Goal: Task Accomplishment & Management: Complete application form

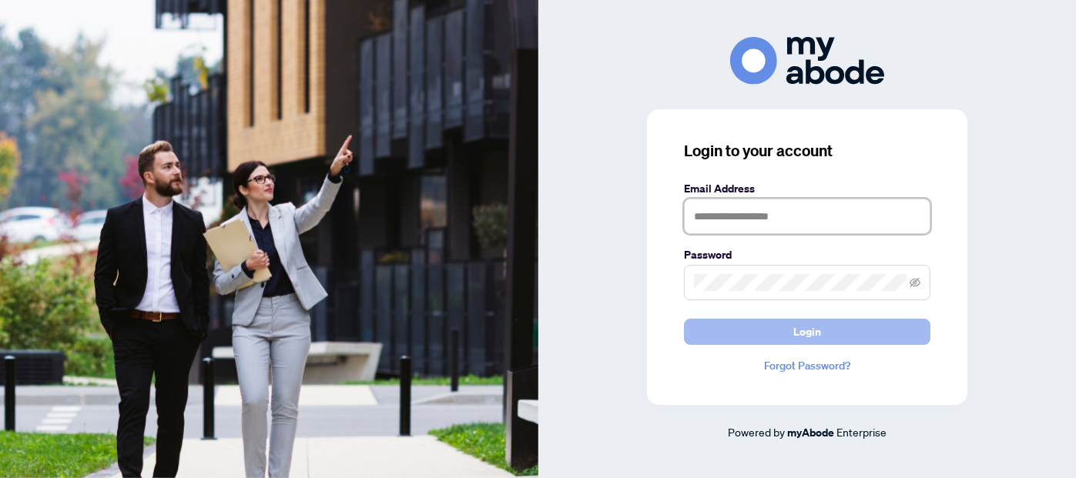
type input "**********"
click at [811, 332] on span "Login" at bounding box center [808, 332] width 28 height 25
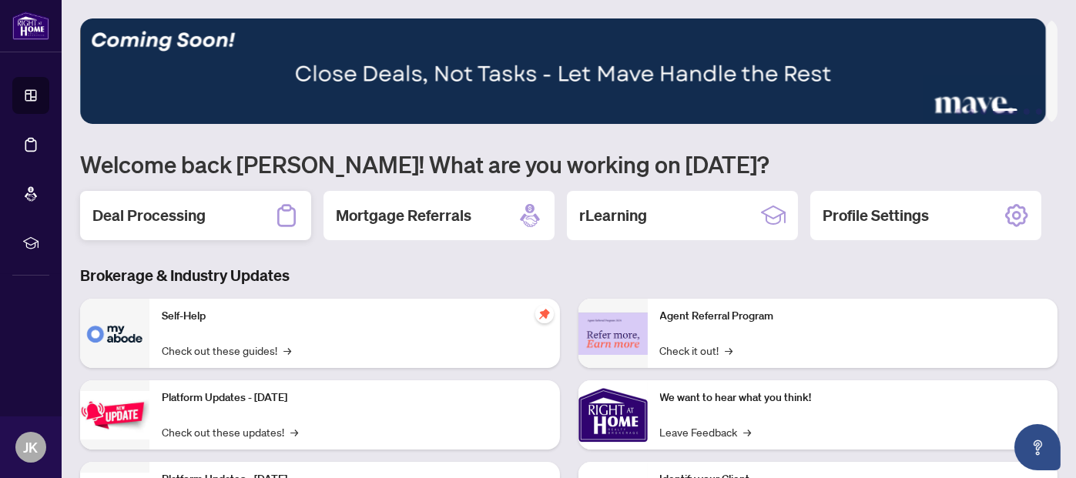
click at [187, 216] on h2 "Deal Processing" at bounding box center [148, 216] width 113 height 22
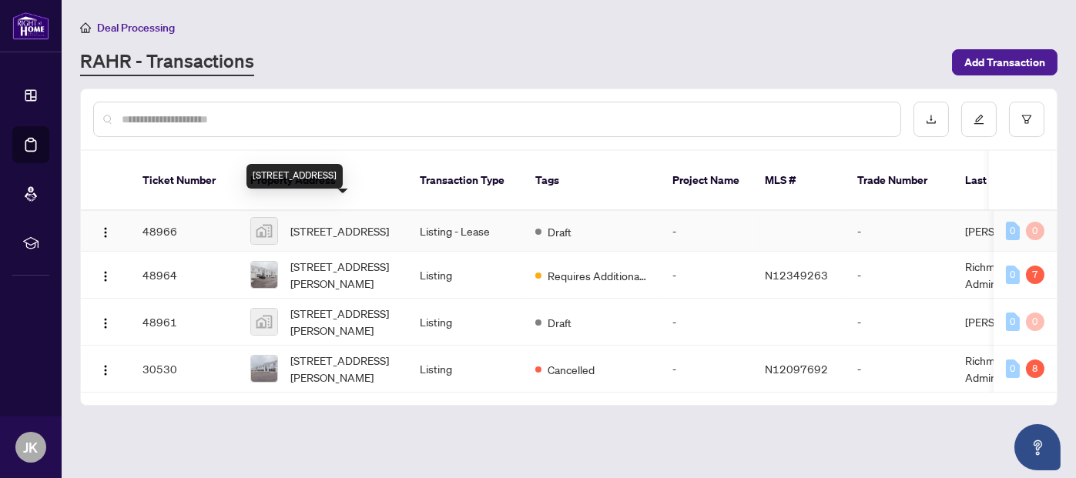
click at [332, 223] on span "[STREET_ADDRESS]" at bounding box center [339, 231] width 99 height 17
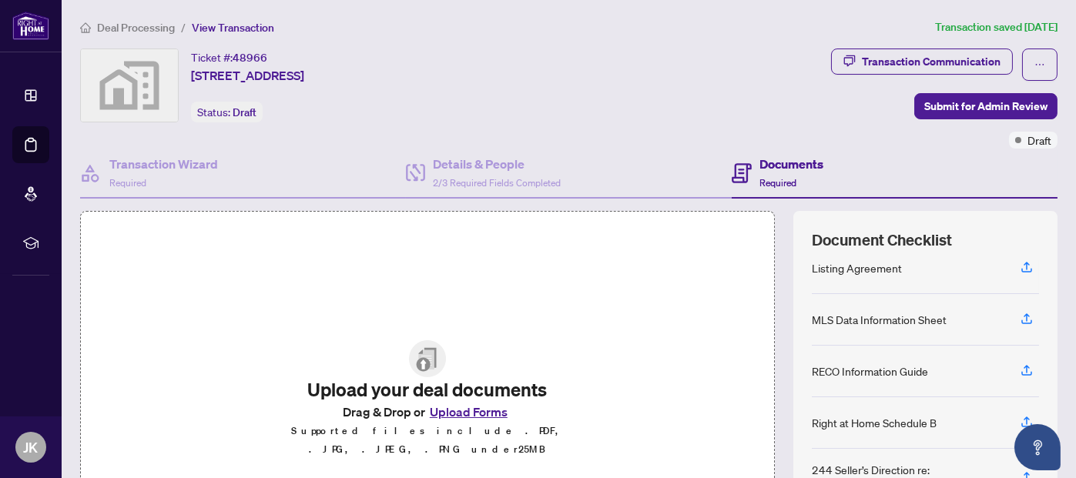
scroll to position [77, 0]
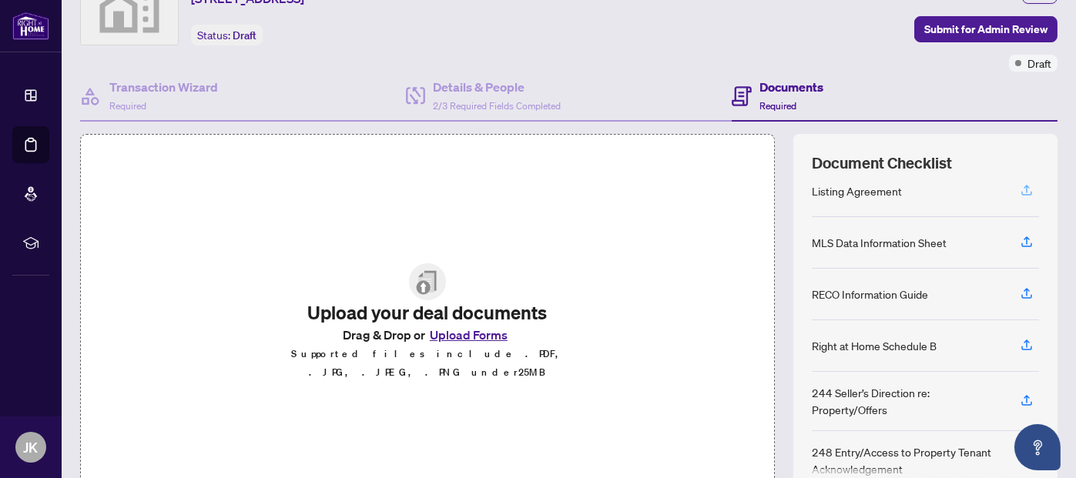
click at [1020, 186] on icon "button" at bounding box center [1027, 190] width 14 height 14
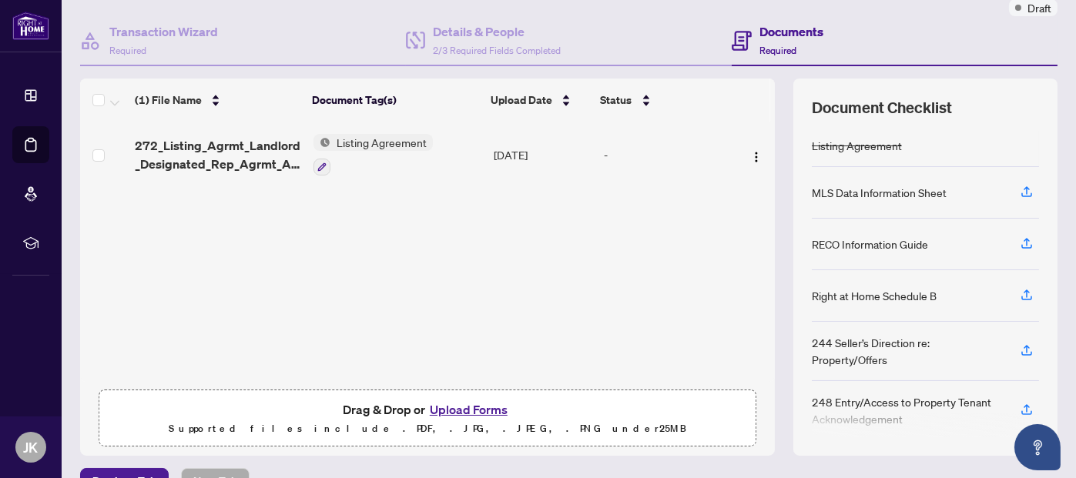
scroll to position [164, 0]
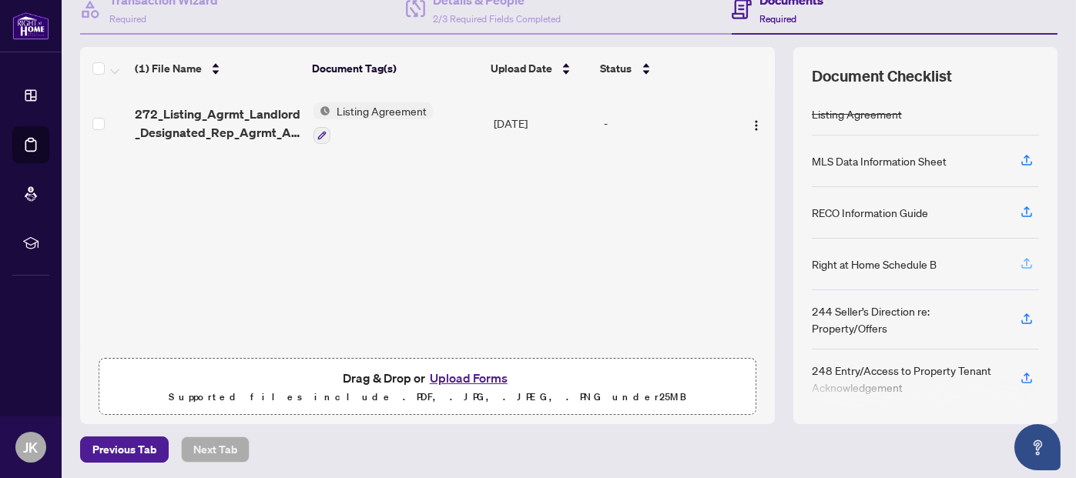
click at [1020, 260] on icon "button" at bounding box center [1027, 264] width 14 height 14
click at [1020, 258] on icon "button" at bounding box center [1027, 264] width 14 height 14
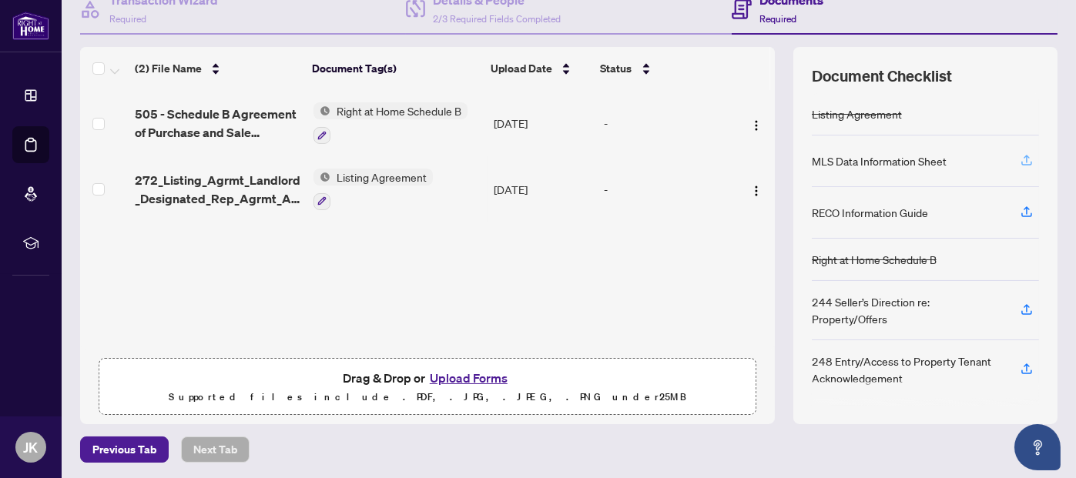
click at [1020, 158] on icon "button" at bounding box center [1027, 160] width 14 height 14
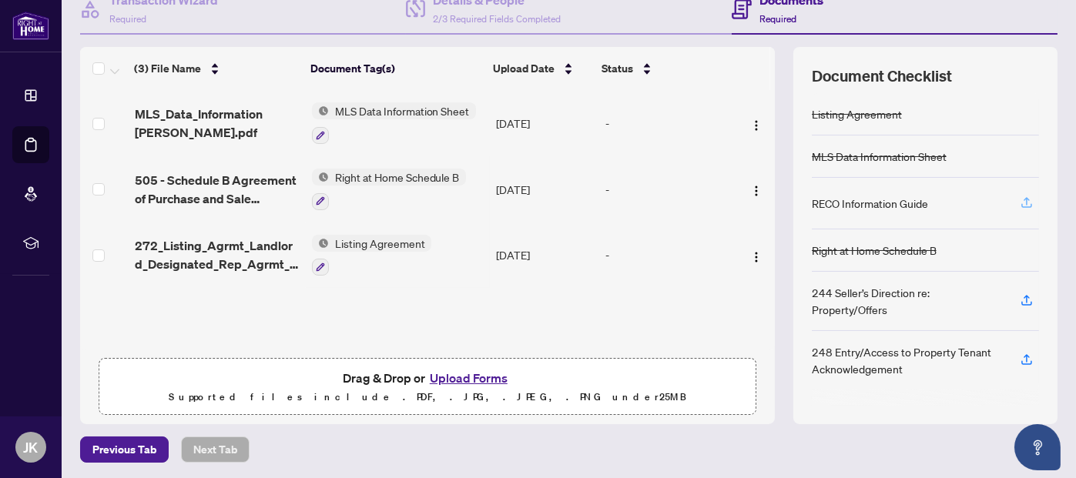
click at [1024, 200] on icon "button" at bounding box center [1027, 201] width 6 height 8
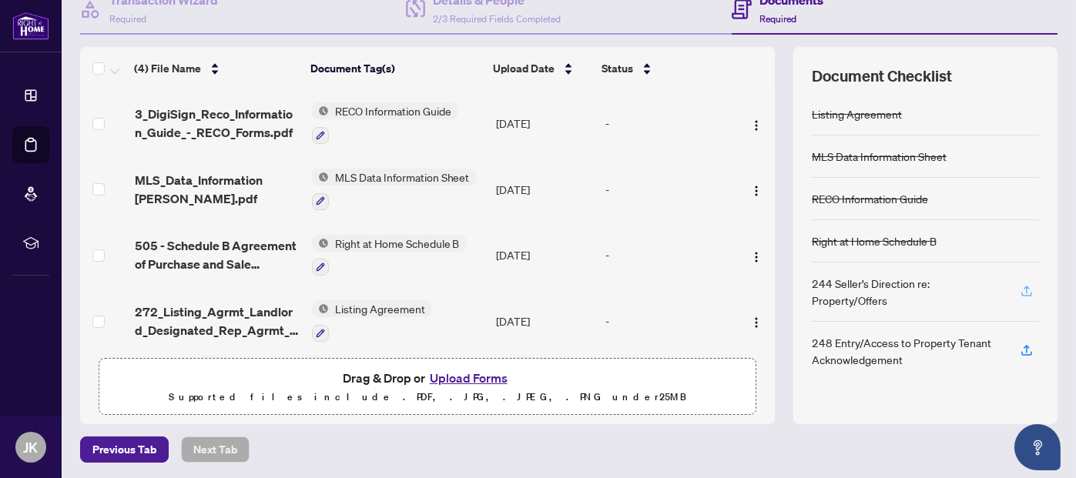
click at [1020, 289] on icon "button" at bounding box center [1027, 291] width 14 height 14
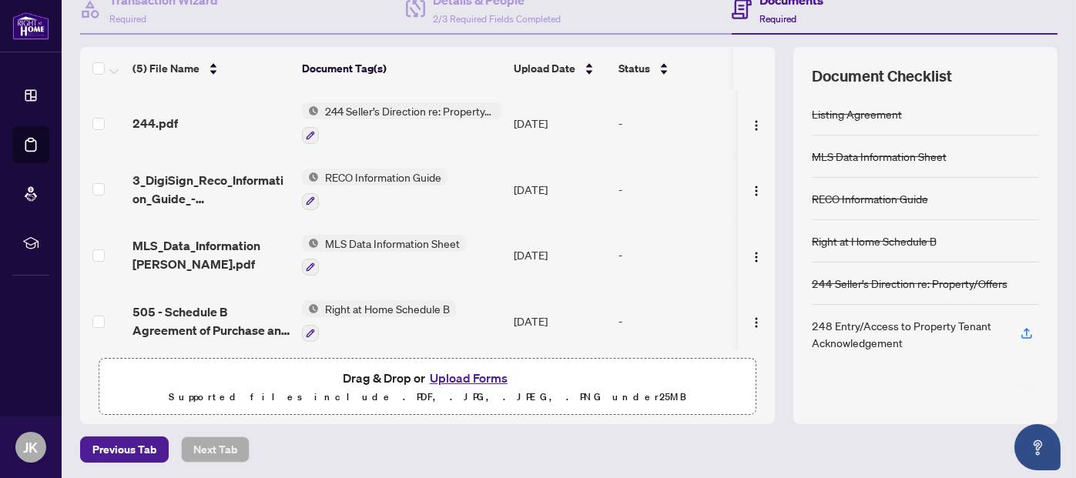
scroll to position [0, 0]
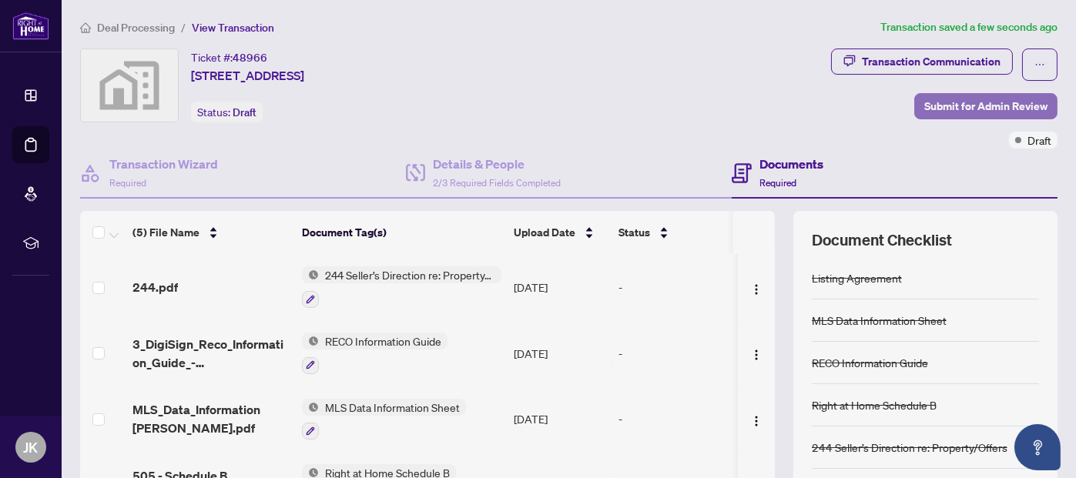
click at [981, 102] on span "Submit for Admin Review" at bounding box center [985, 106] width 123 height 25
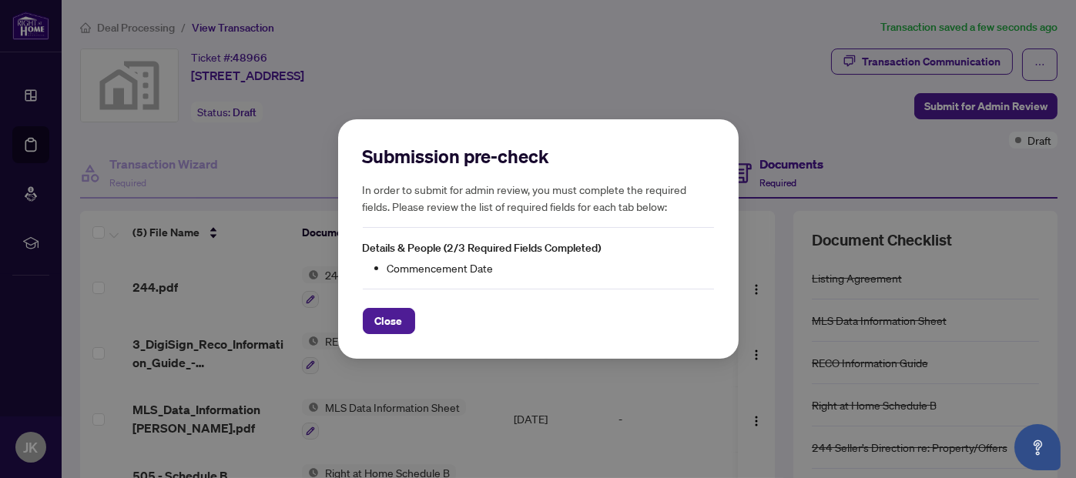
click at [399, 302] on div "Close" at bounding box center [538, 311] width 351 height 45
click at [390, 321] on span "Close" at bounding box center [389, 321] width 28 height 25
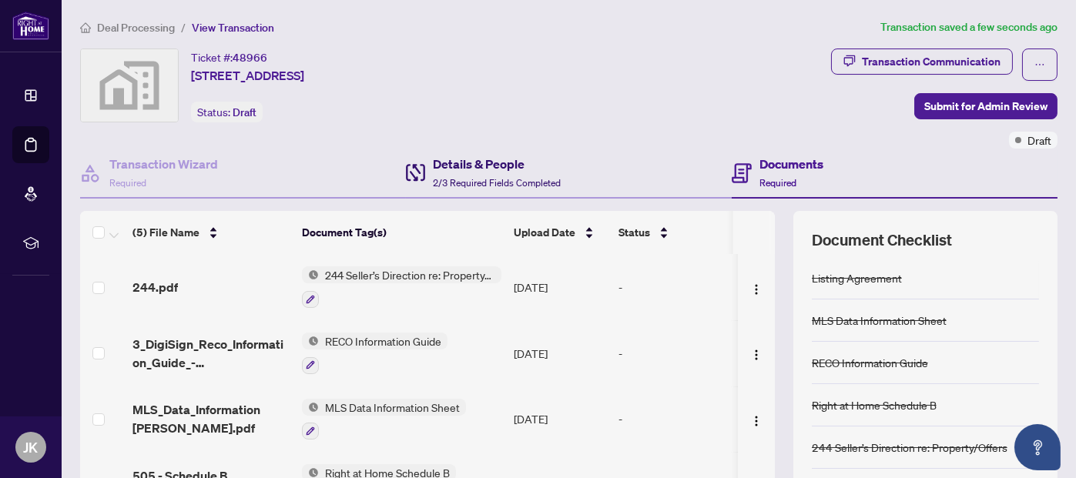
click at [482, 173] on div "Details & People 2/3 Required Fields Completed" at bounding box center [497, 173] width 128 height 36
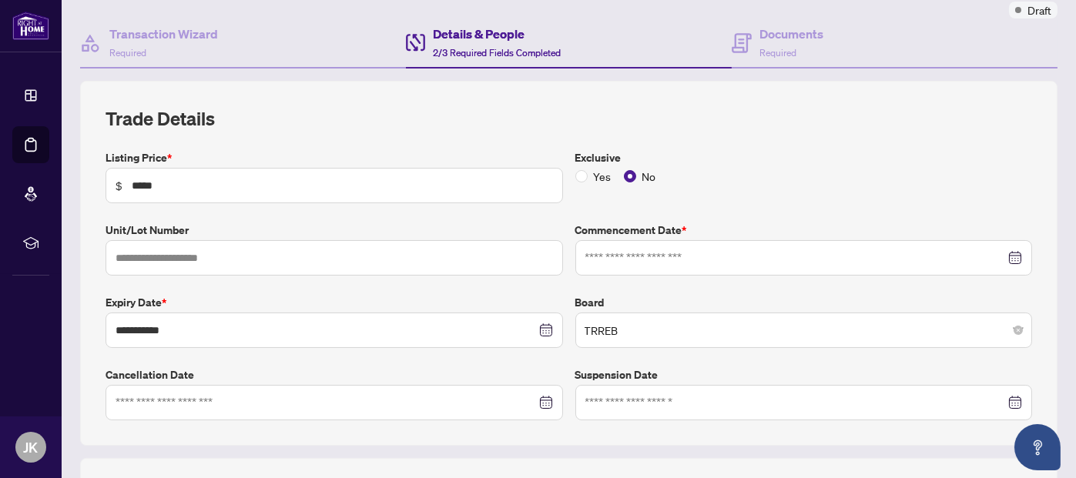
scroll to position [154, 0]
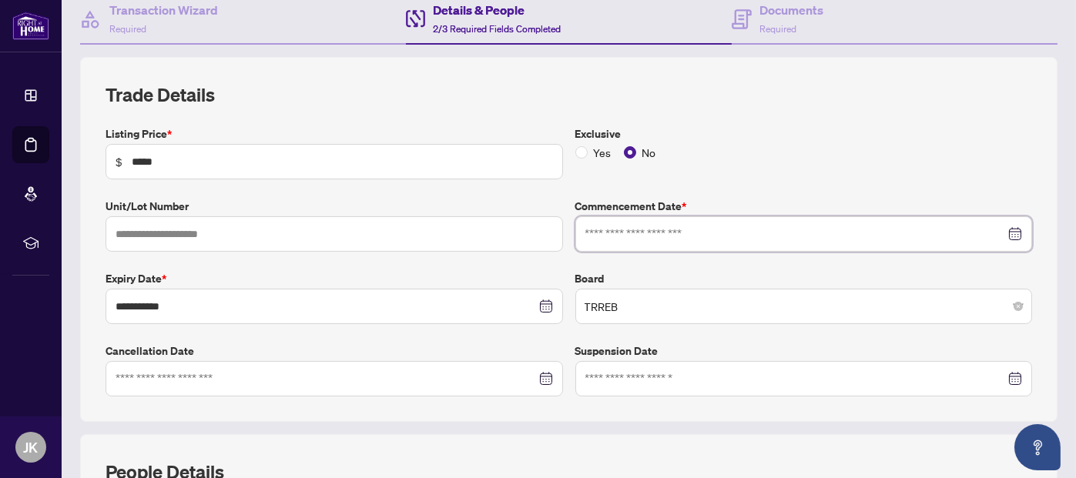
click at [811, 233] on input at bounding box center [796, 234] width 421 height 17
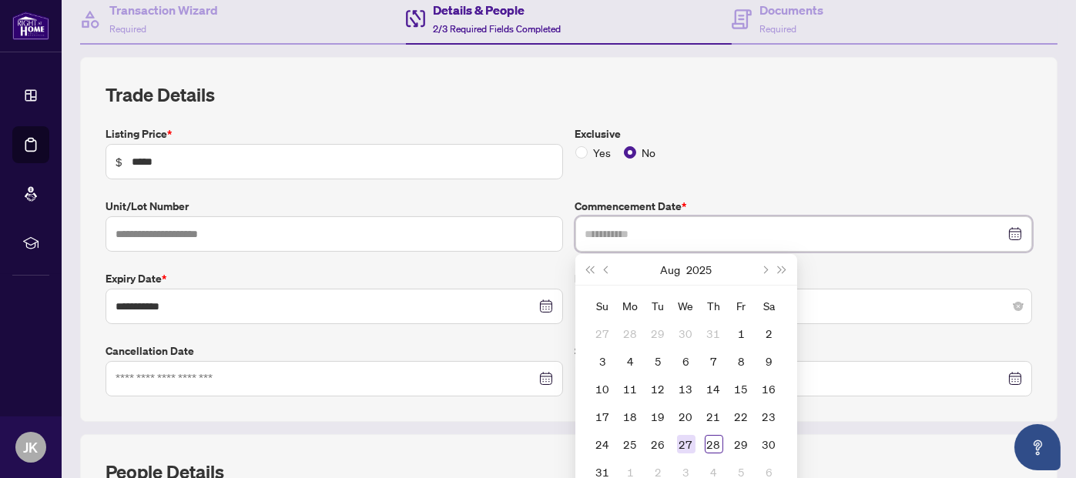
type input "**********"
click at [682, 443] on div "27" at bounding box center [686, 444] width 18 height 18
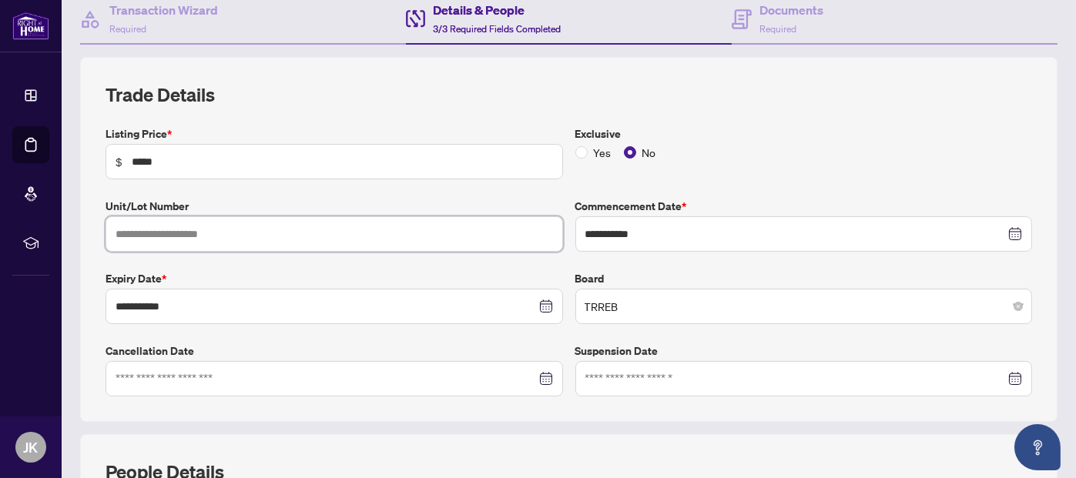
click at [308, 234] on input "text" at bounding box center [335, 233] width 458 height 35
click at [792, 161] on div "Exclusive Yes No" at bounding box center [804, 153] width 470 height 54
click at [376, 230] on input "text" at bounding box center [335, 233] width 458 height 35
type input "*"
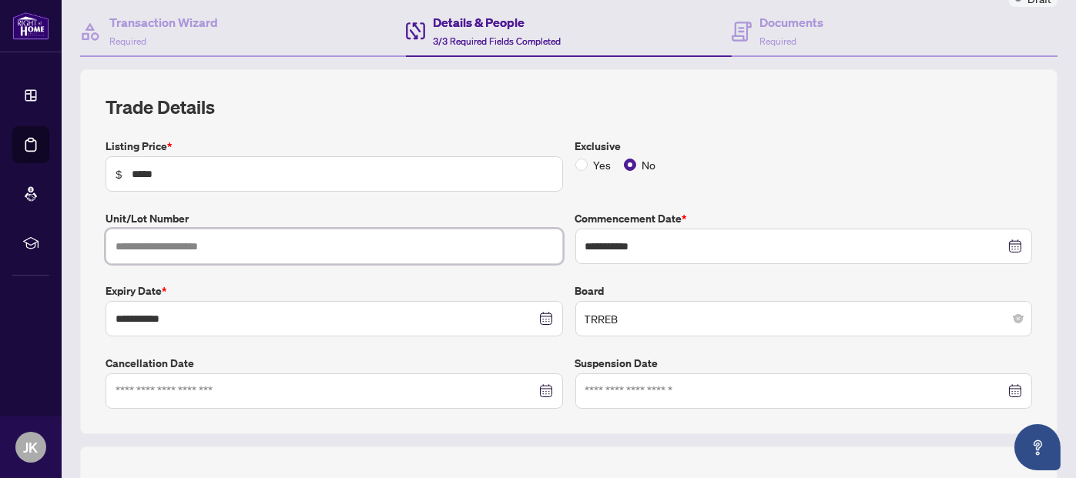
scroll to position [0, 0]
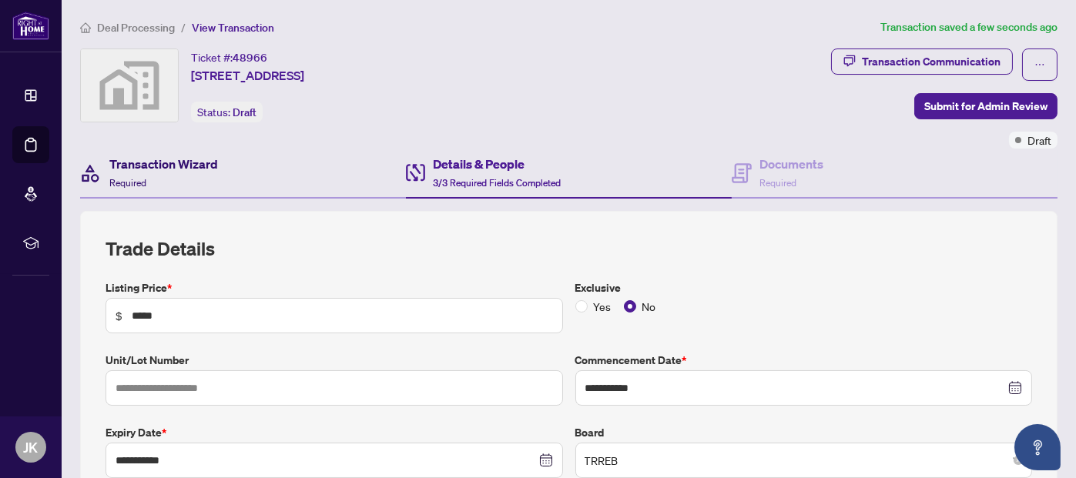
click at [142, 167] on h4 "Transaction Wizard" at bounding box center [163, 164] width 109 height 18
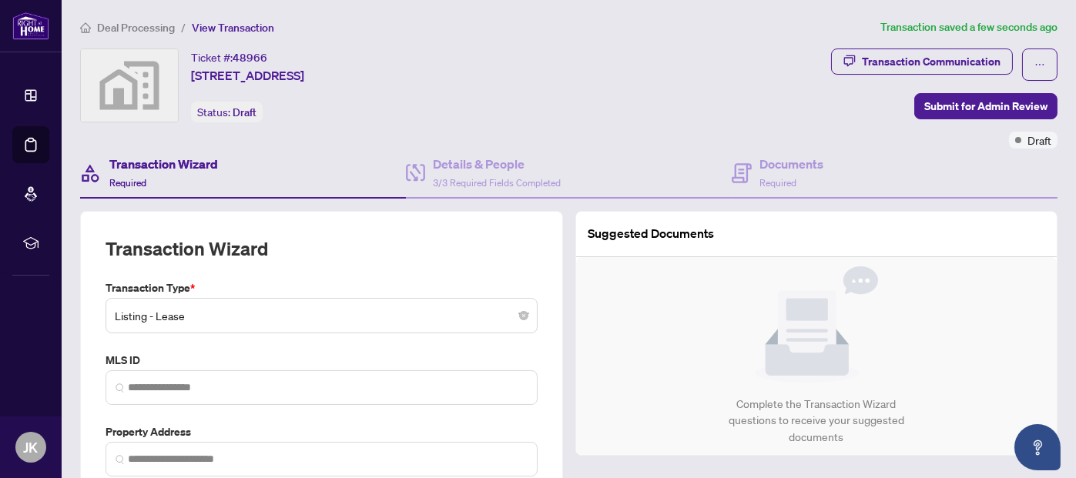
type input "**********"
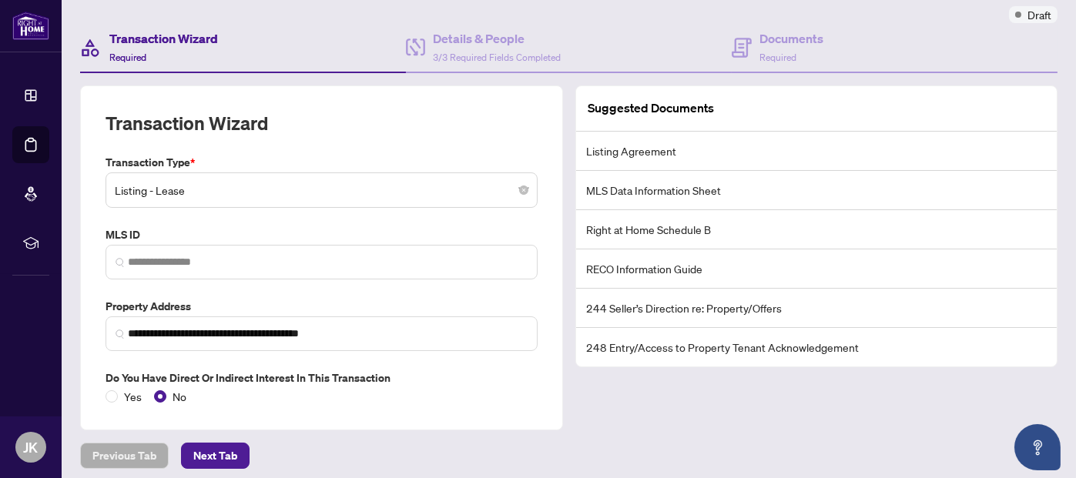
scroll to position [130, 0]
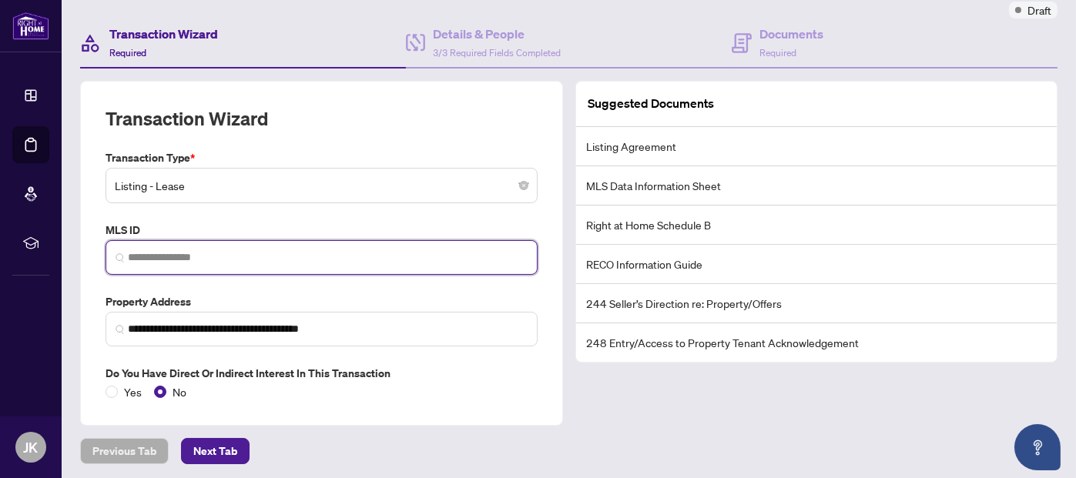
click at [223, 250] on input "search" at bounding box center [328, 258] width 400 height 16
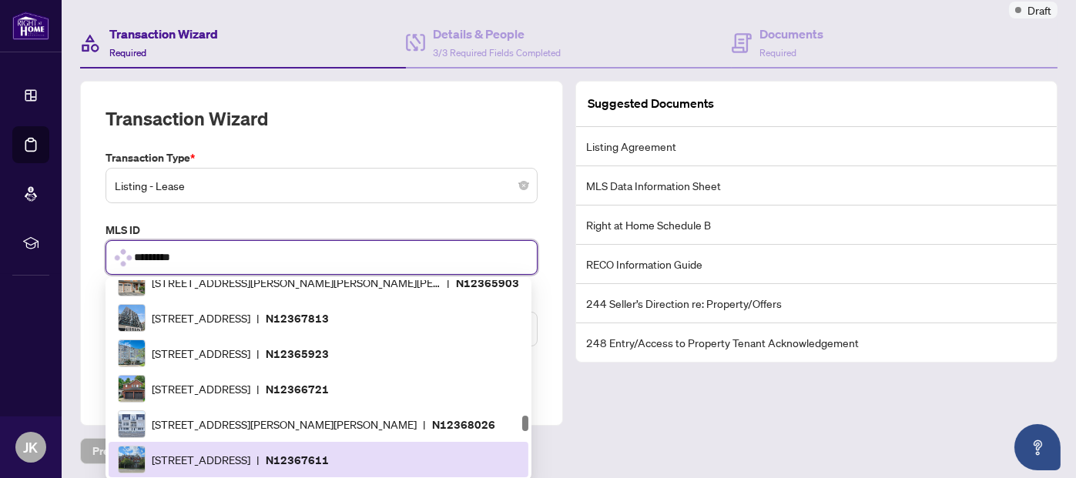
scroll to position [0, 0]
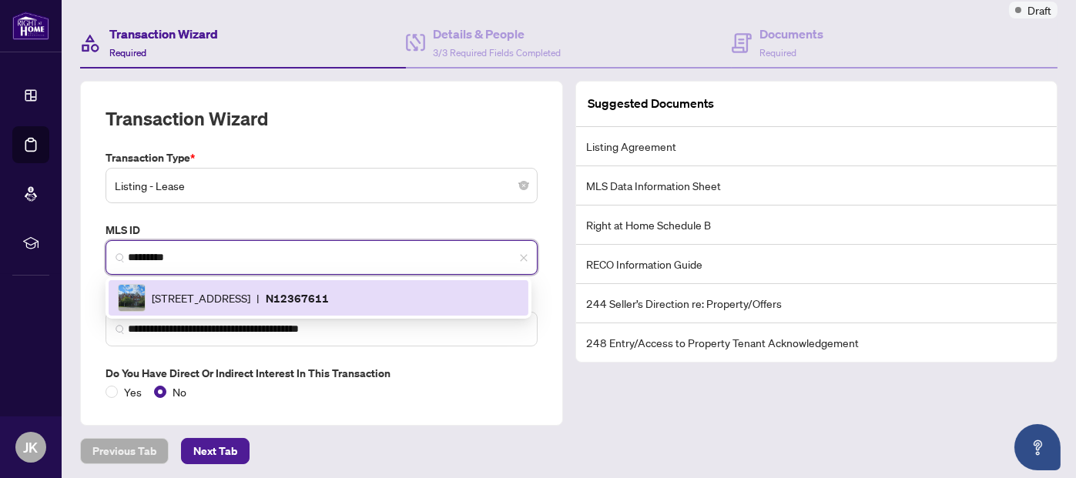
type input "*********"
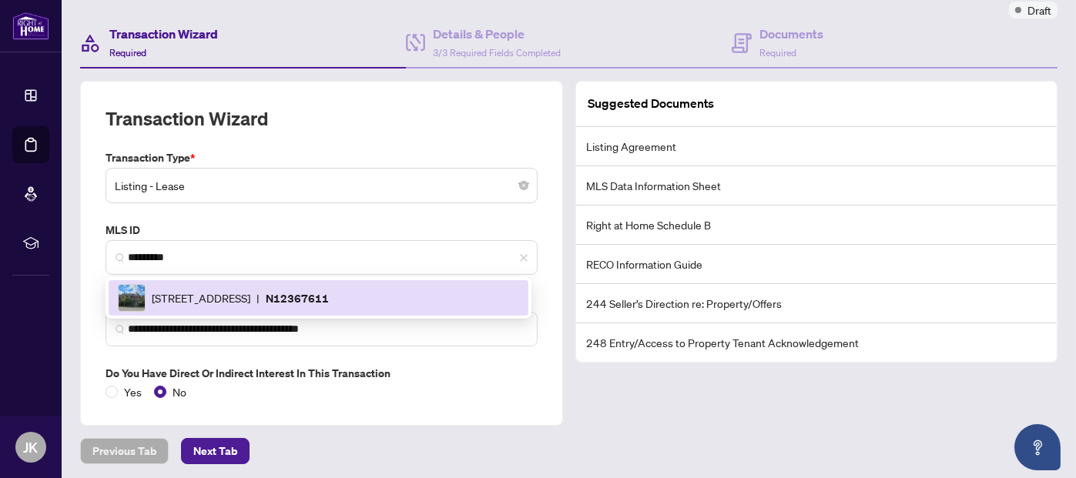
click at [649, 452] on div "Previous Tab Next Tab" at bounding box center [569, 451] width 978 height 26
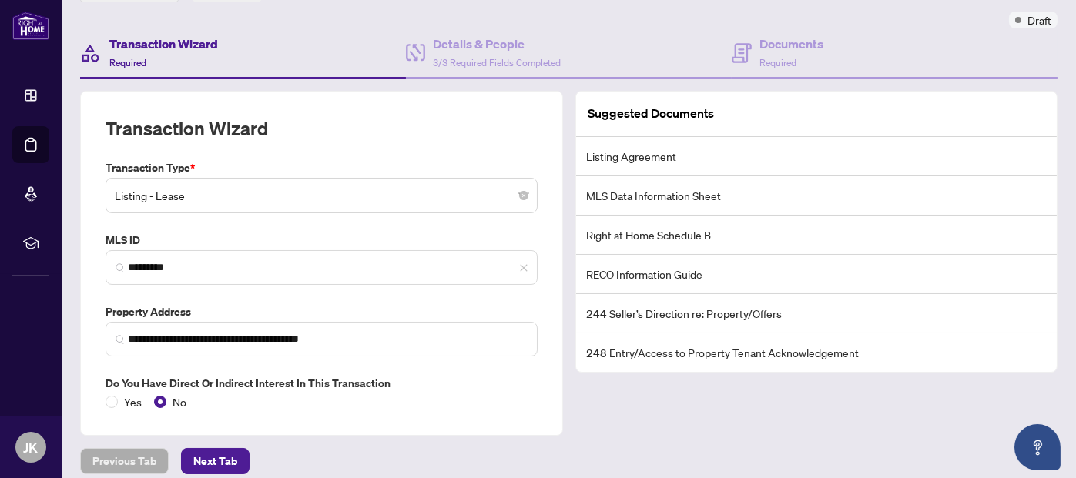
scroll to position [130, 0]
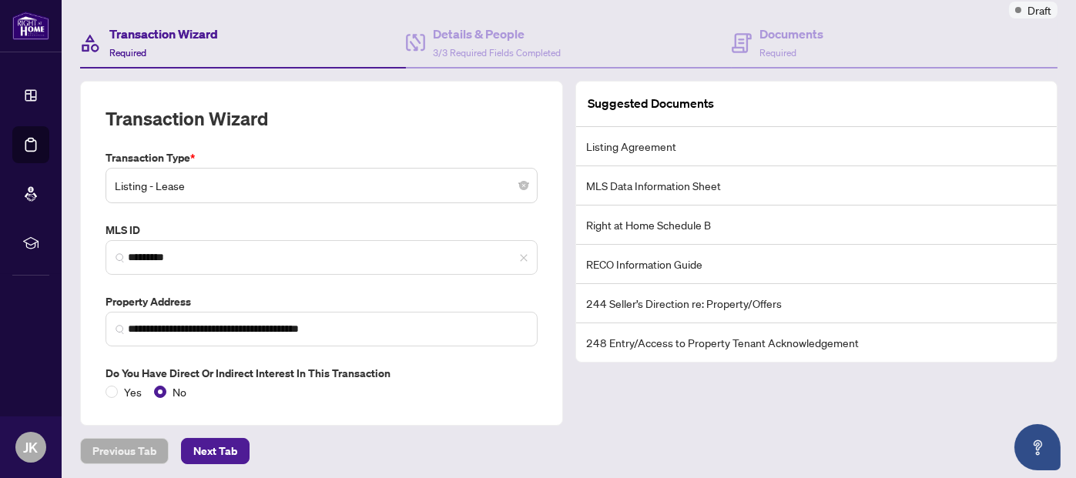
click at [774, 471] on main "**********" at bounding box center [569, 239] width 1015 height 478
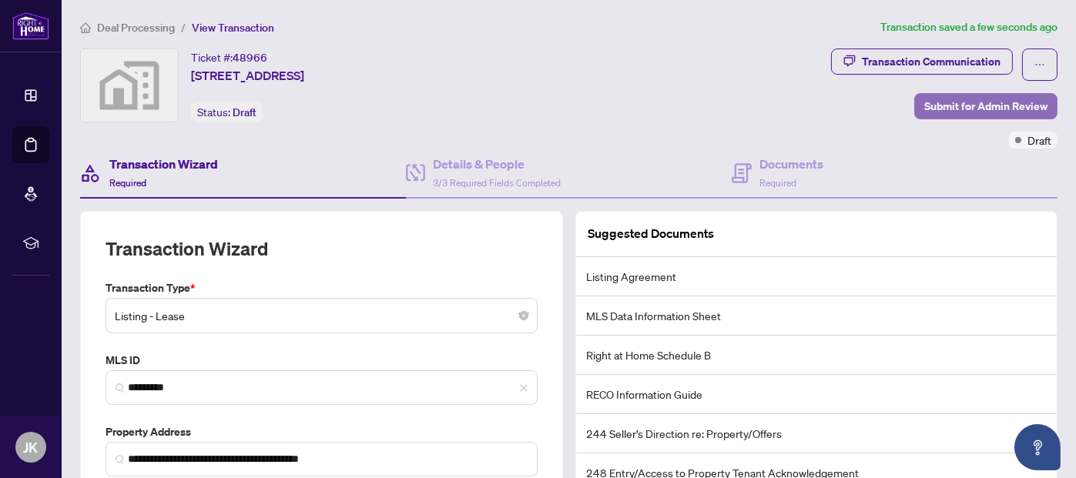
click at [955, 106] on span "Submit for Admin Review" at bounding box center [985, 106] width 123 height 25
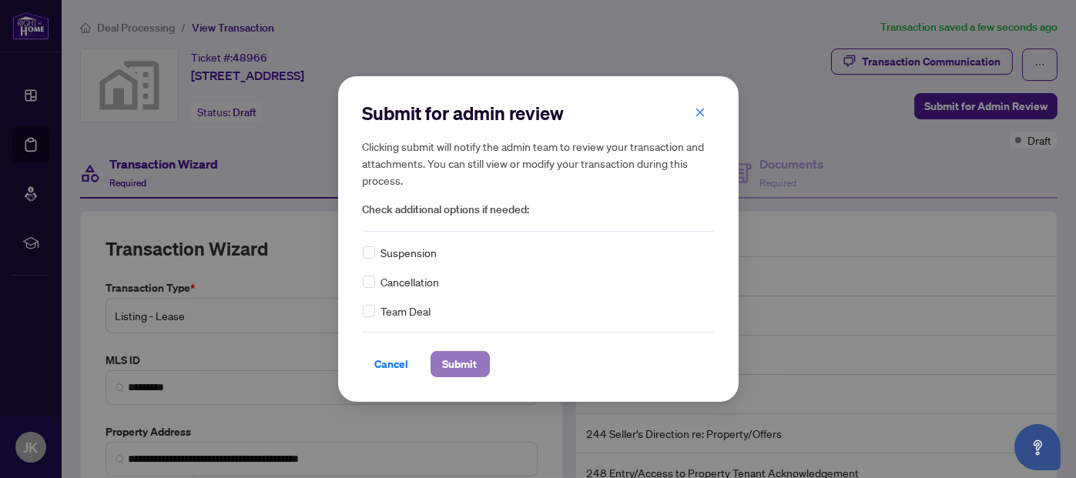
click at [464, 367] on span "Submit" at bounding box center [460, 364] width 35 height 25
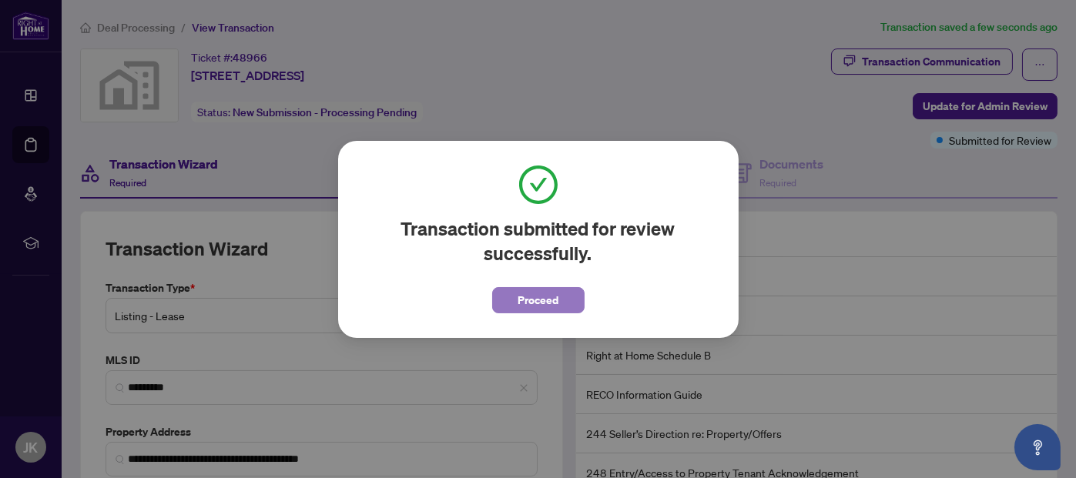
click at [529, 300] on span "Proceed" at bounding box center [538, 300] width 41 height 25
